Goal: Information Seeking & Learning: Learn about a topic

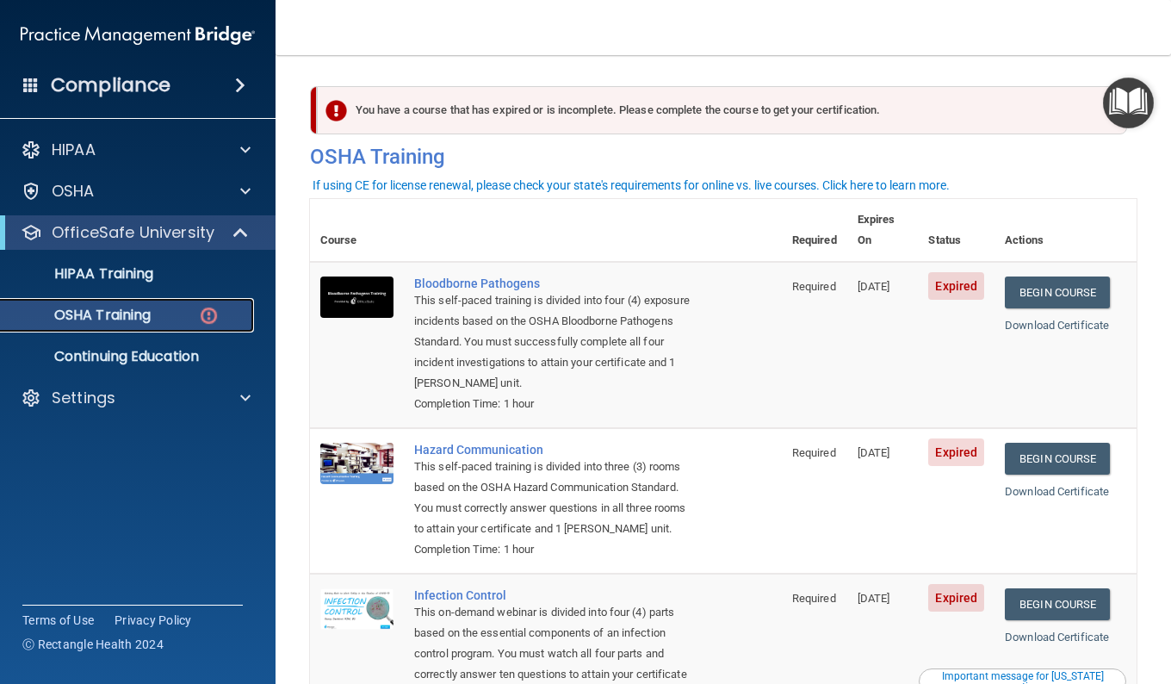
scroll to position [17, 0]
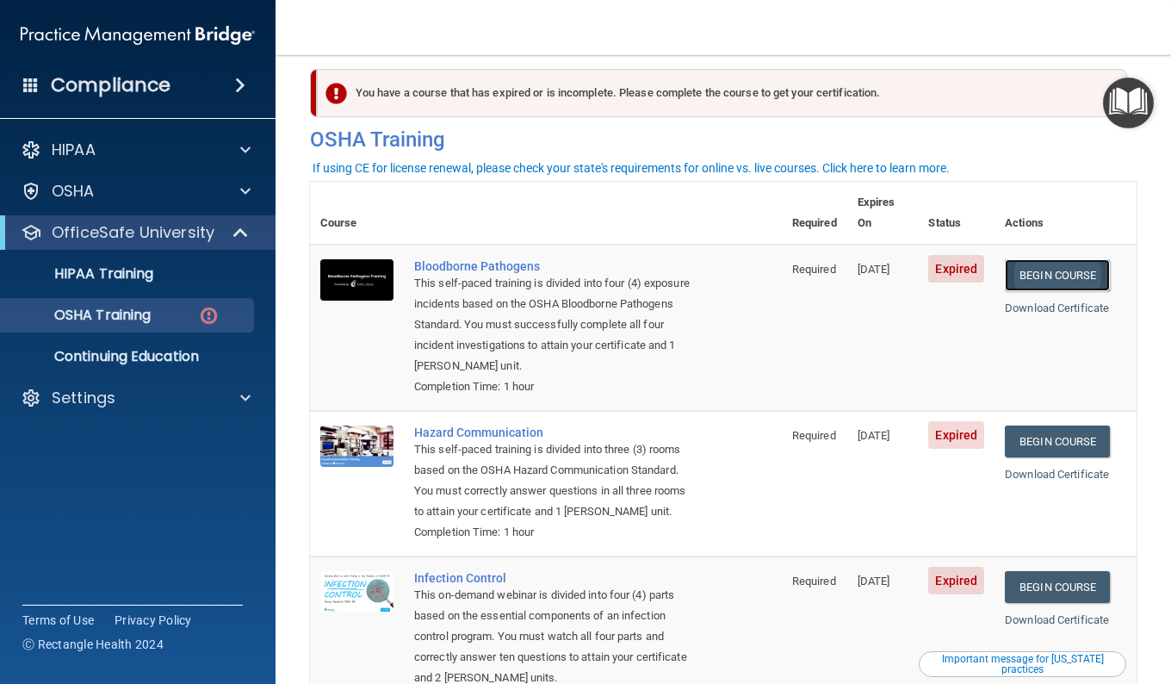
click at [1078, 264] on link "Begin Course" at bounding box center [1057, 275] width 105 height 32
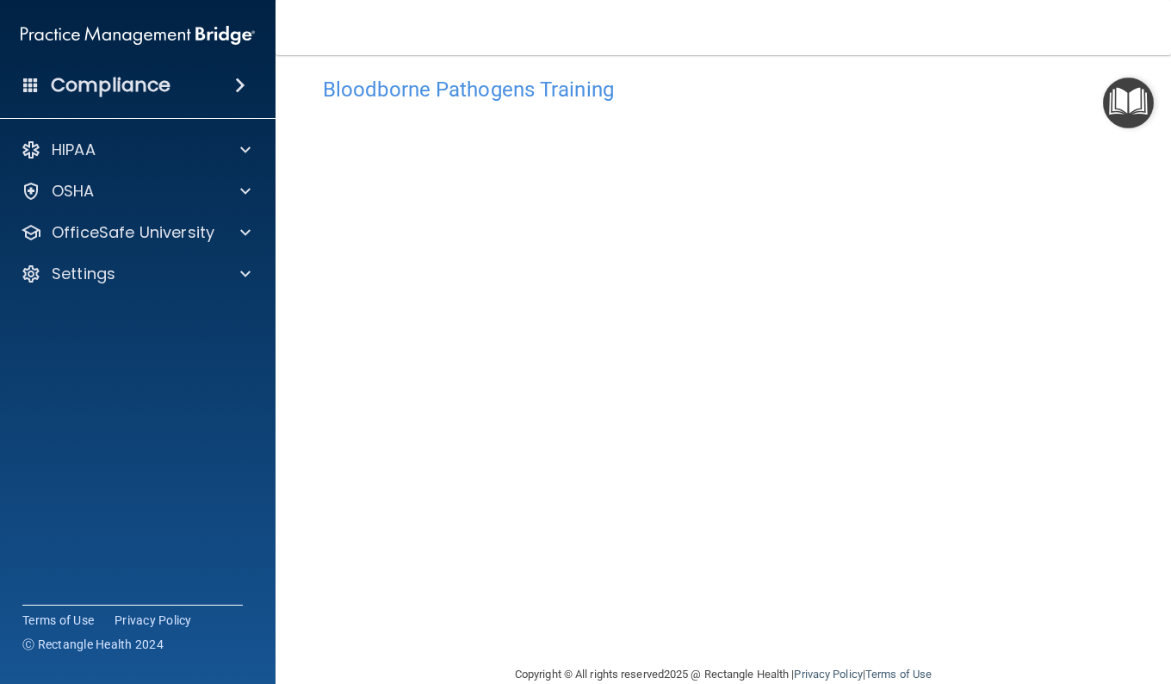
scroll to position [16, 0]
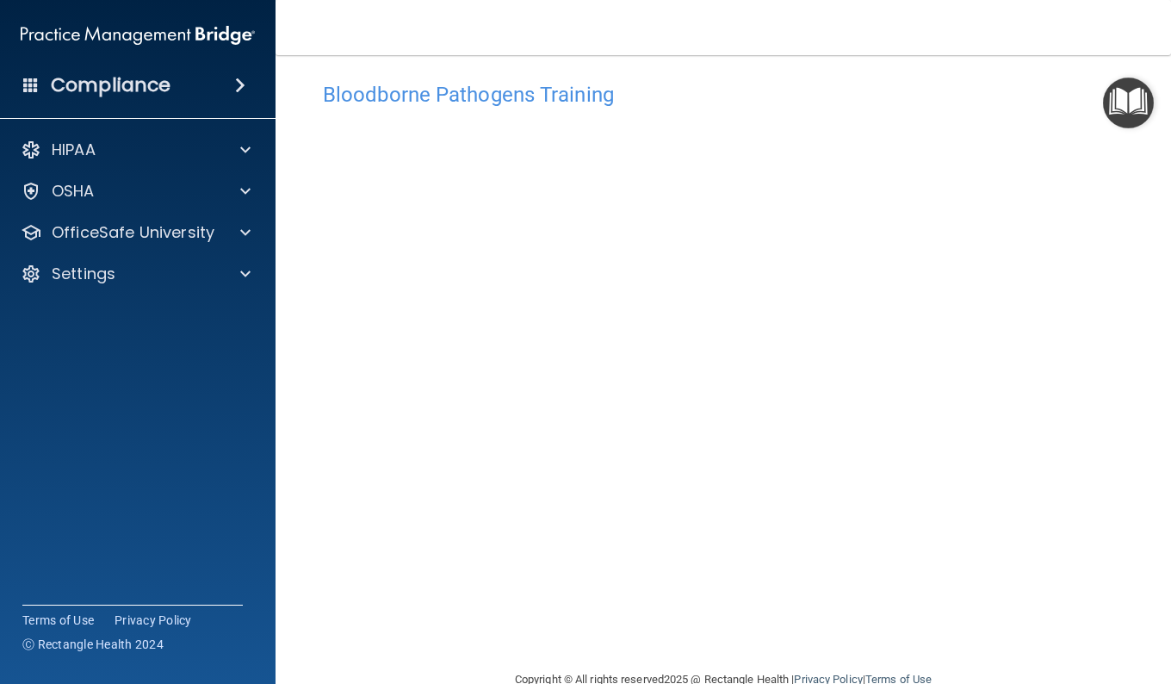
click at [1127, 179] on main "Bloodborne Pathogens Training This course doesn’t expire until [DATE]. Are you …" at bounding box center [724, 369] width 896 height 629
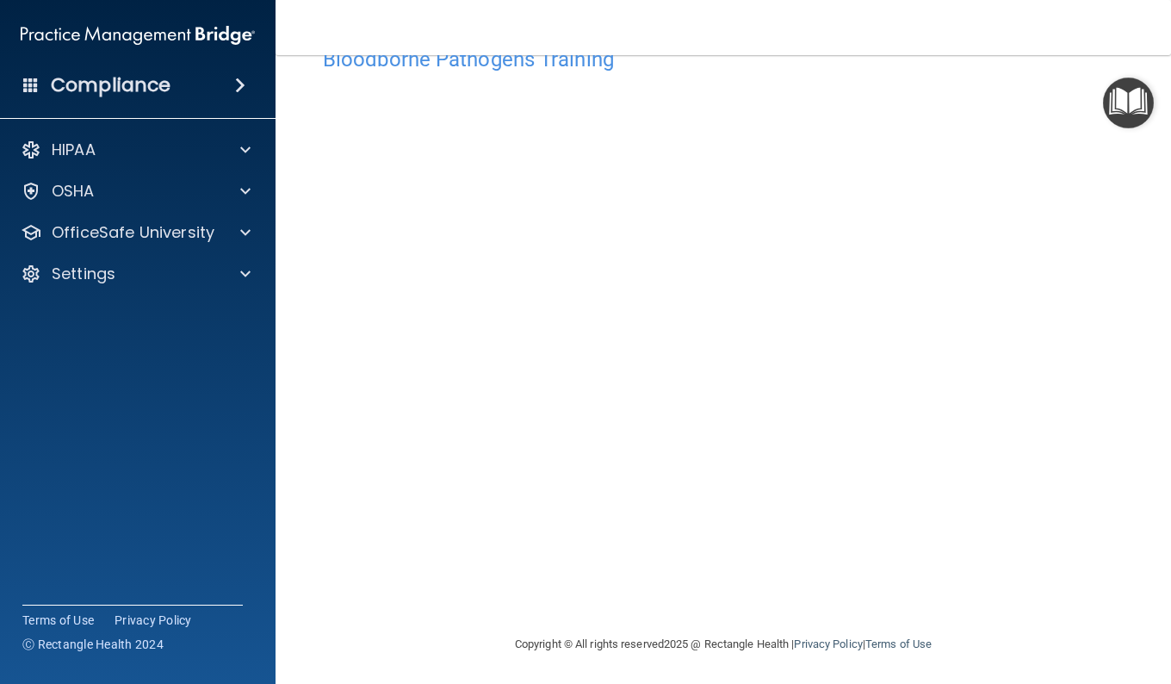
scroll to position [0, 0]
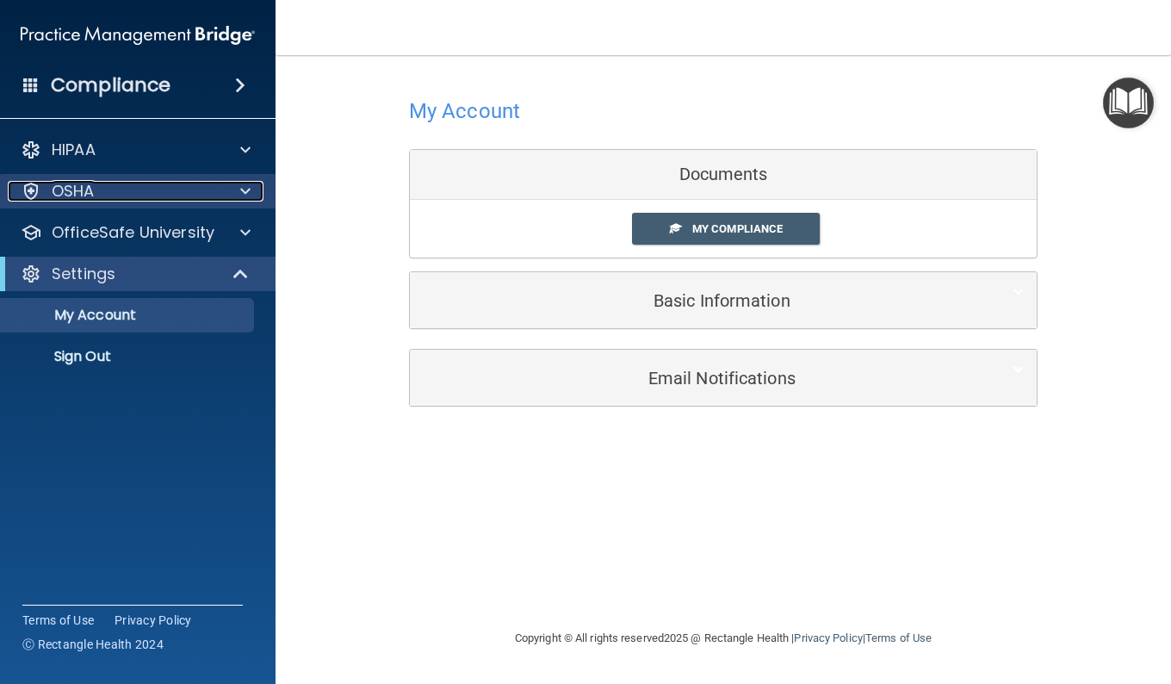
click at [173, 198] on div "OSHA" at bounding box center [115, 191] width 214 height 21
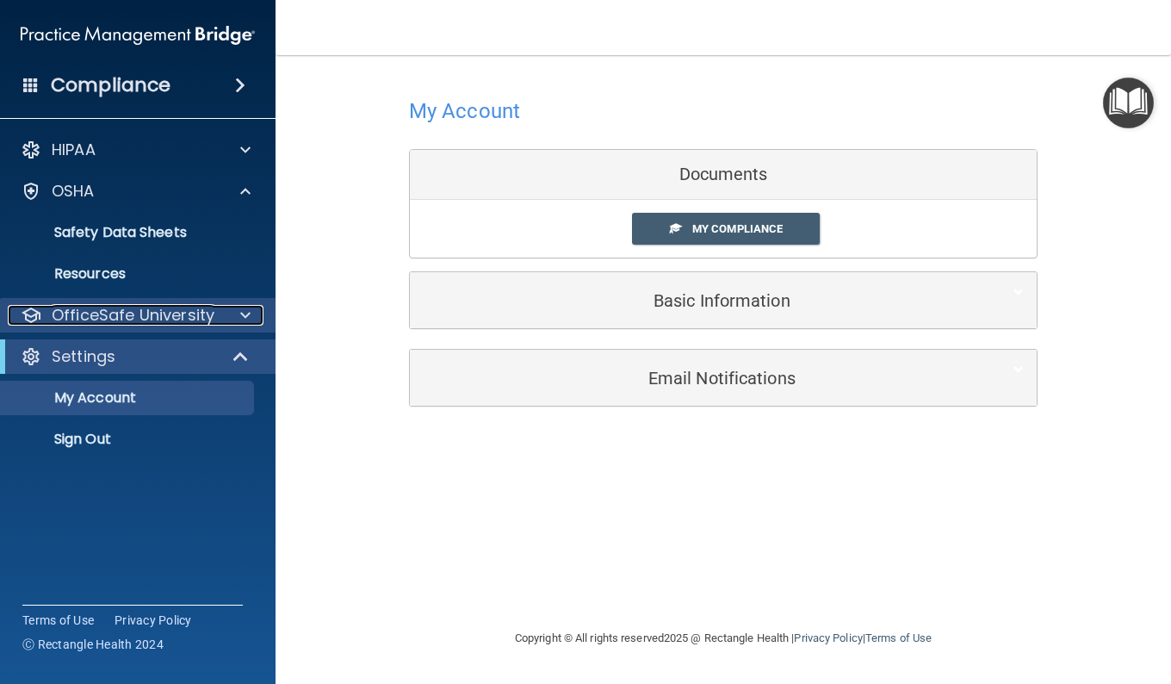
click at [197, 311] on p "OfficeSafe University" at bounding box center [133, 315] width 163 height 21
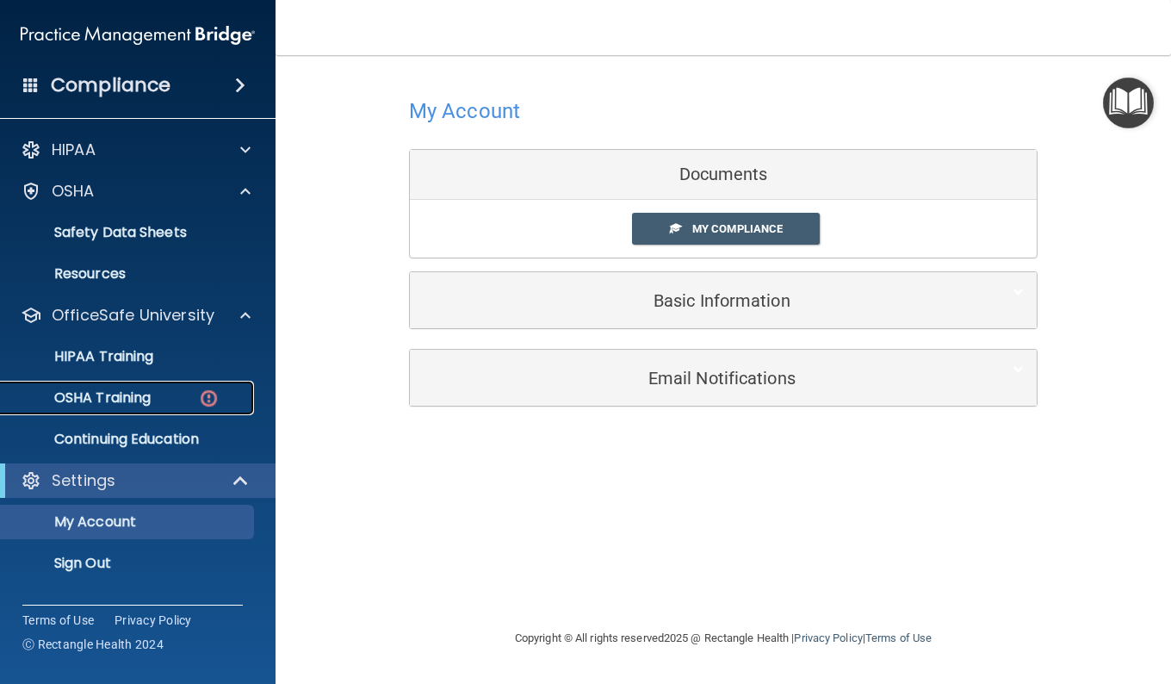
click at [148, 398] on p "OSHA Training" at bounding box center [81, 397] width 140 height 17
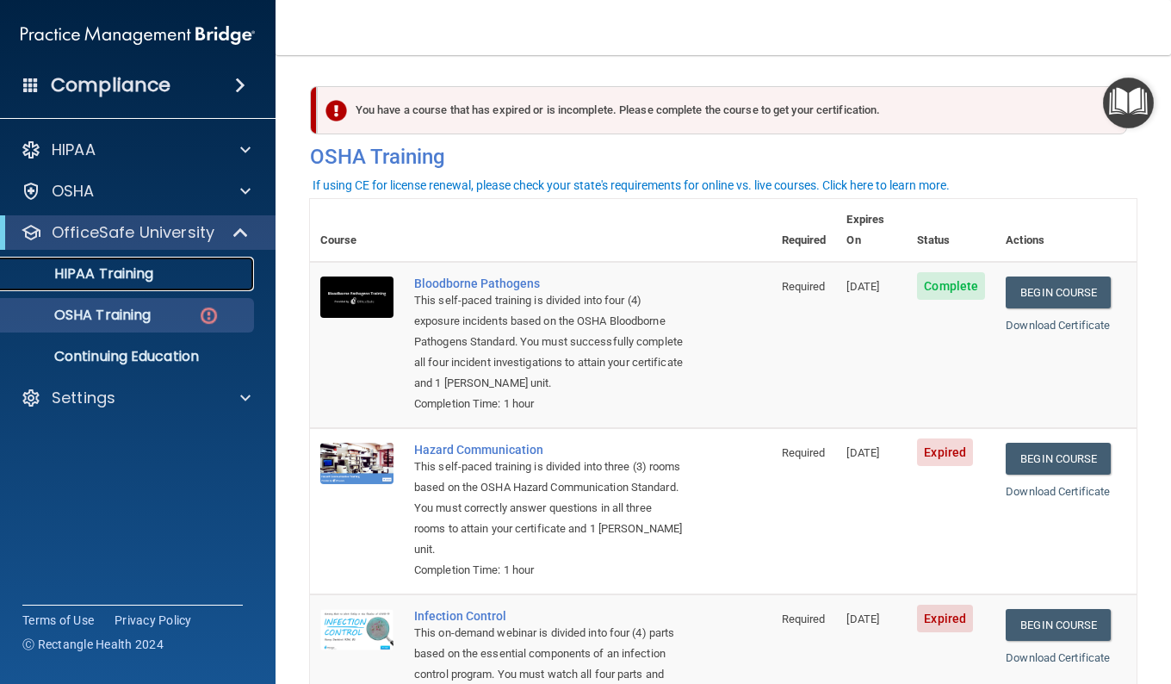
click at [137, 258] on link "HIPAA Training" at bounding box center [118, 274] width 271 height 34
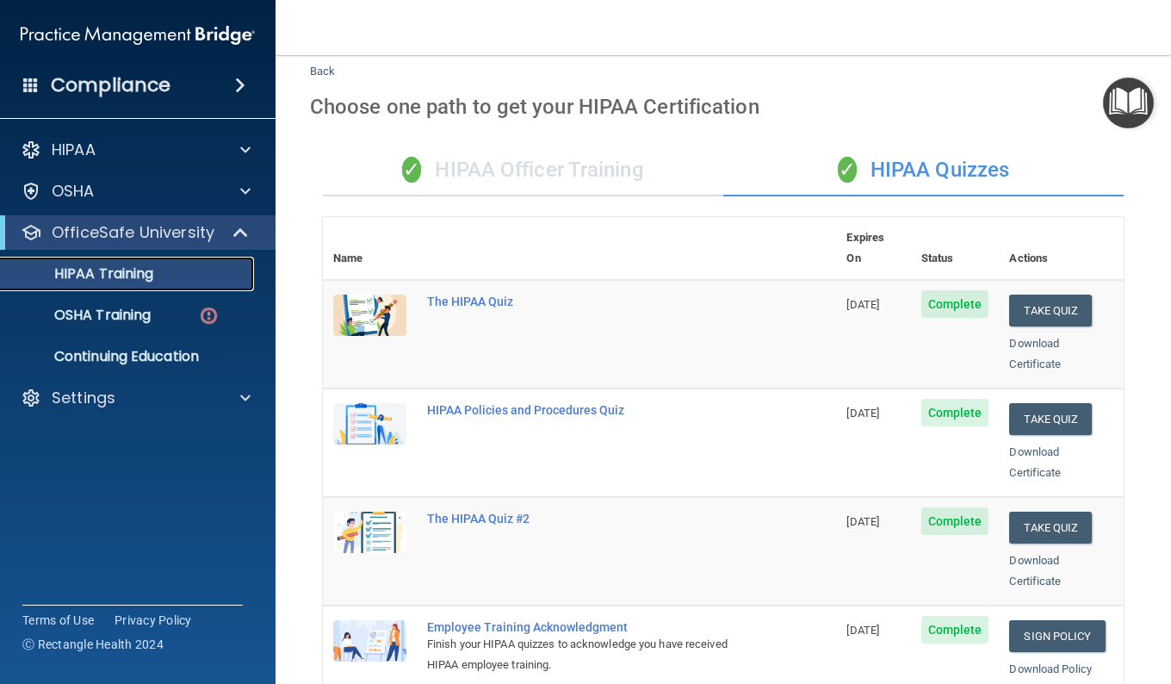
scroll to position [36, 0]
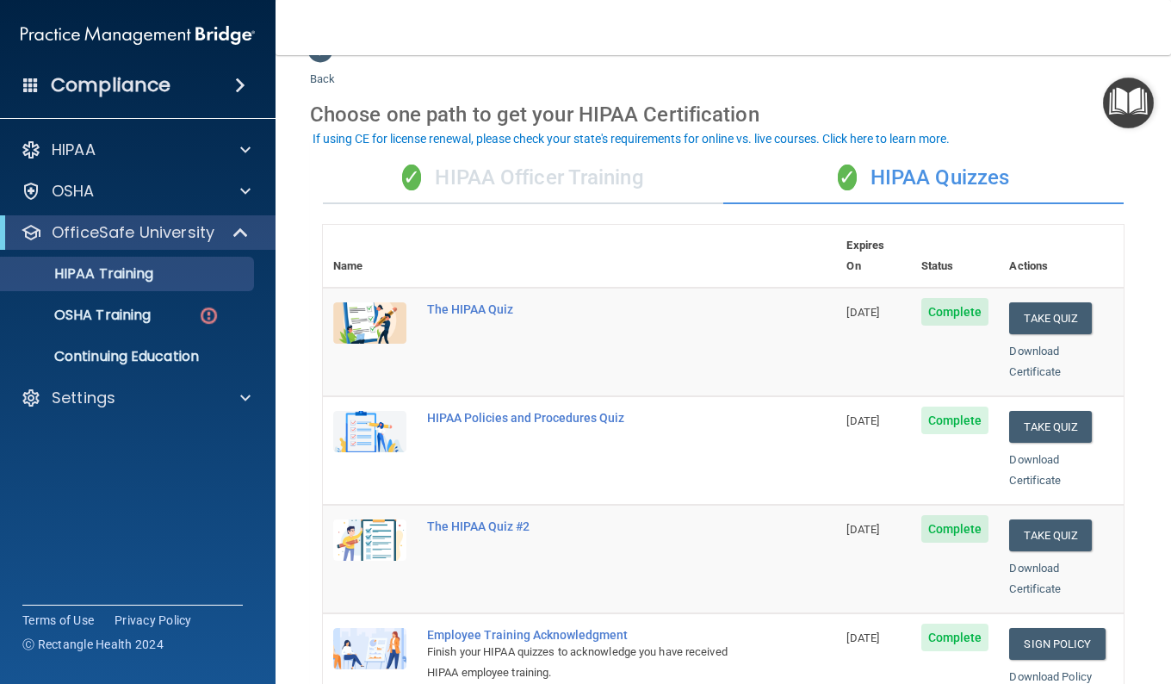
click at [600, 170] on div "✓ HIPAA Officer Training" at bounding box center [523, 178] width 401 height 52
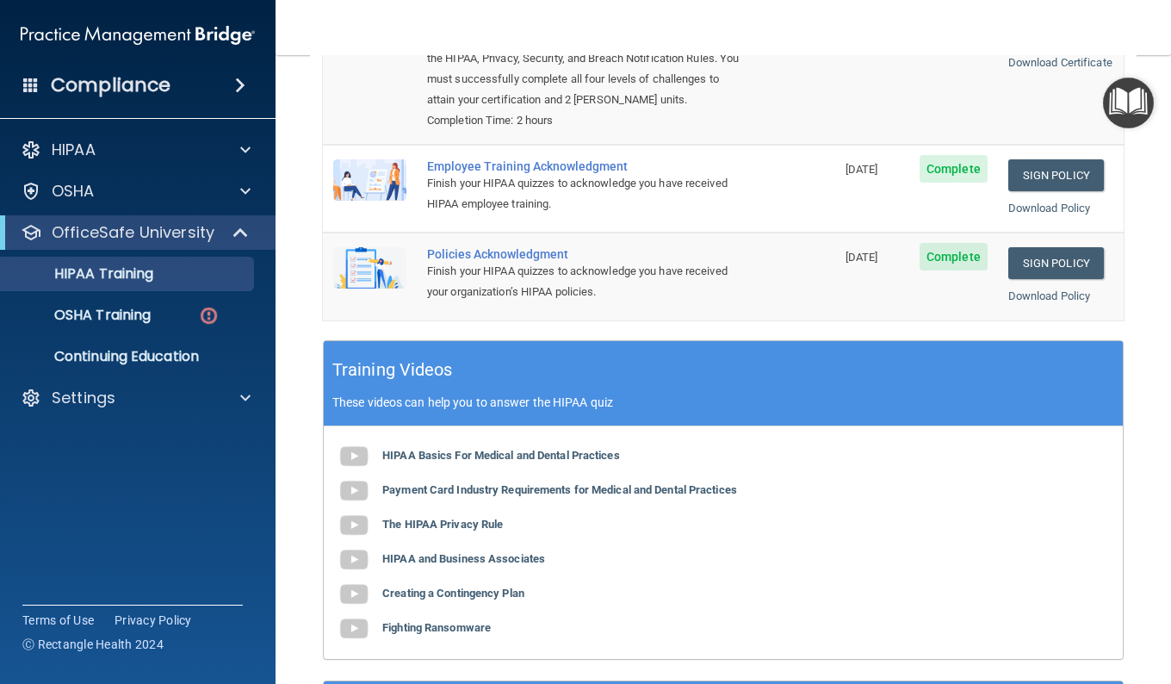
scroll to position [326, 0]
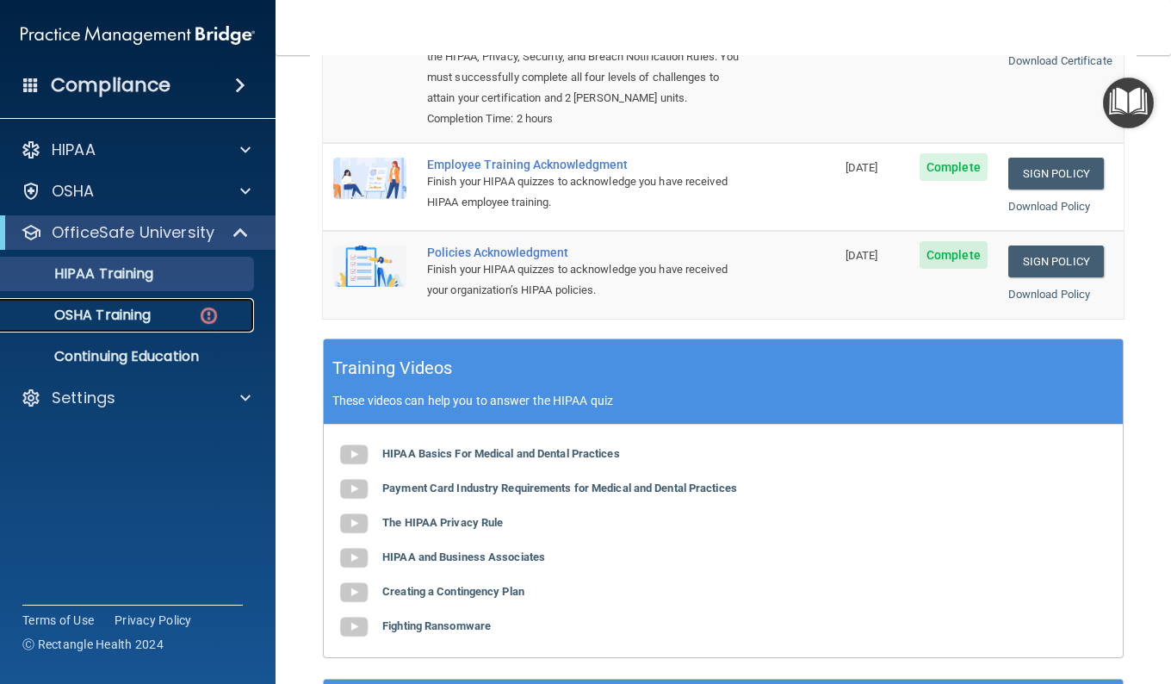
click at [159, 307] on div "OSHA Training" at bounding box center [128, 315] width 235 height 17
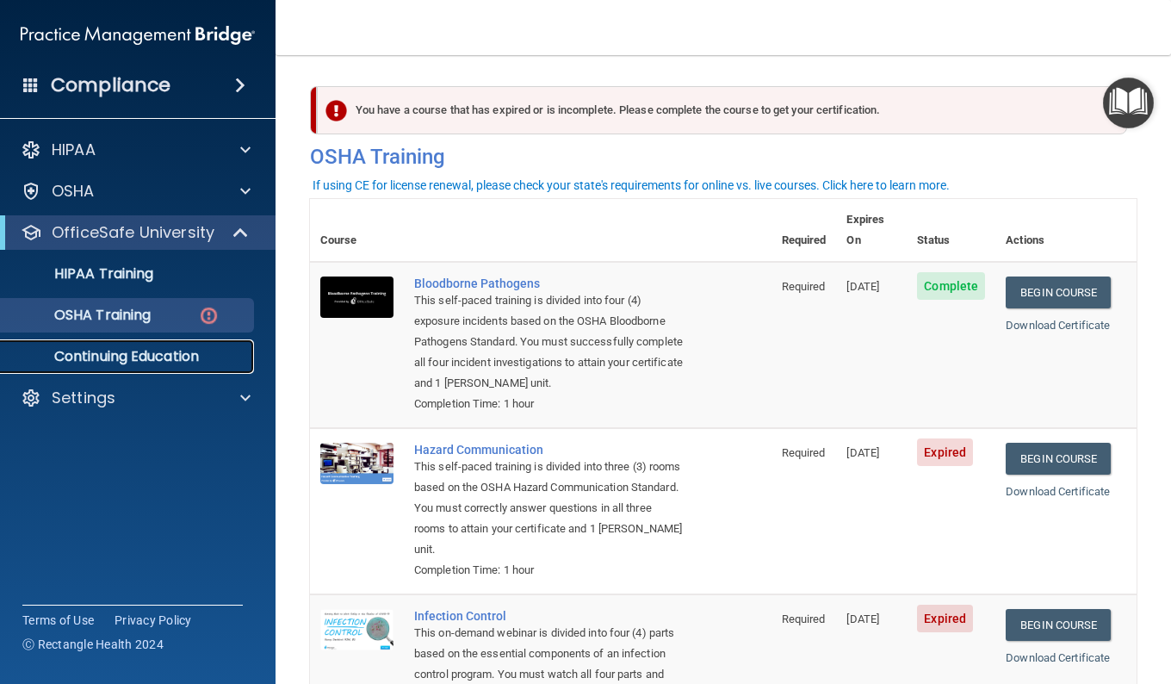
click at [220, 355] on p "Continuing Education" at bounding box center [128, 356] width 235 height 17
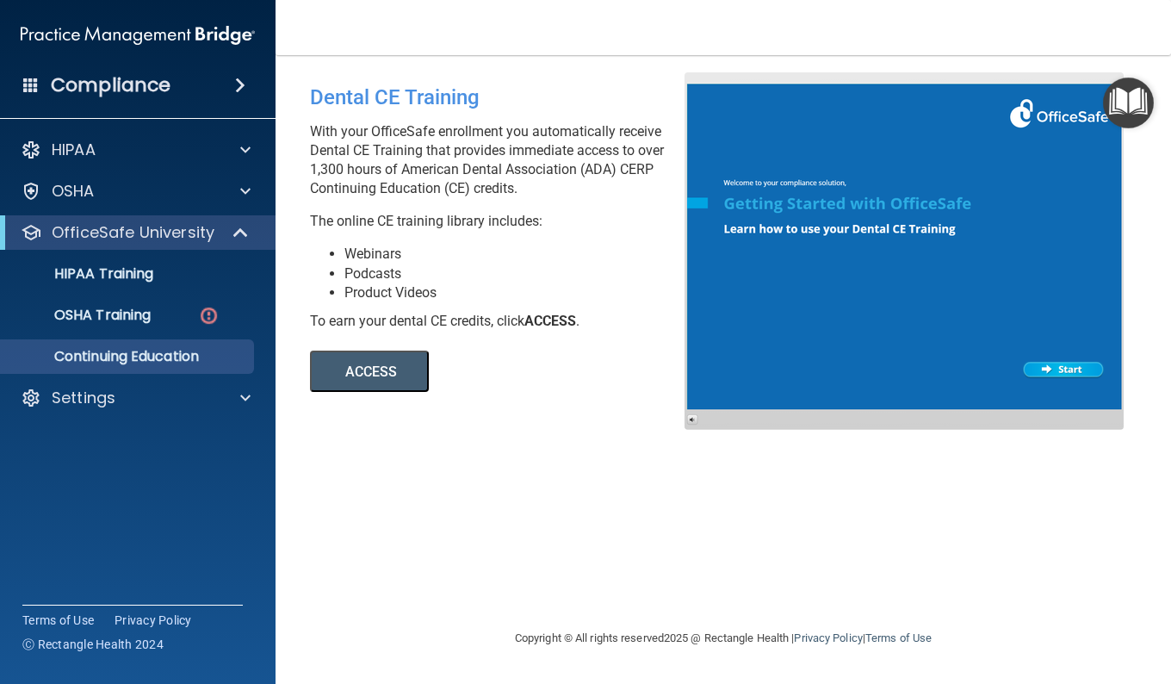
click at [409, 372] on button "ACCESS" at bounding box center [369, 371] width 119 height 41
